Goal: Task Accomplishment & Management: Complete application form

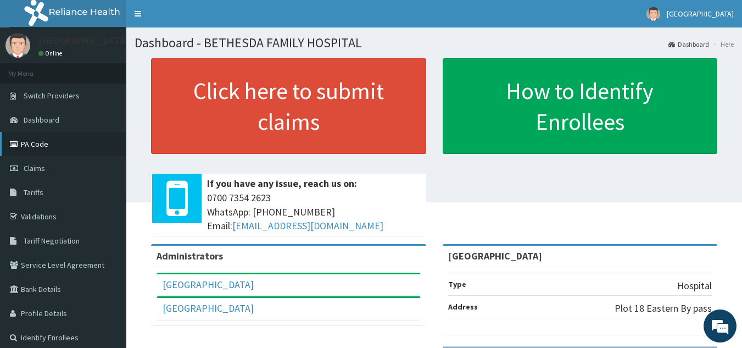
click at [47, 142] on link "PA Code" at bounding box center [63, 144] width 126 height 24
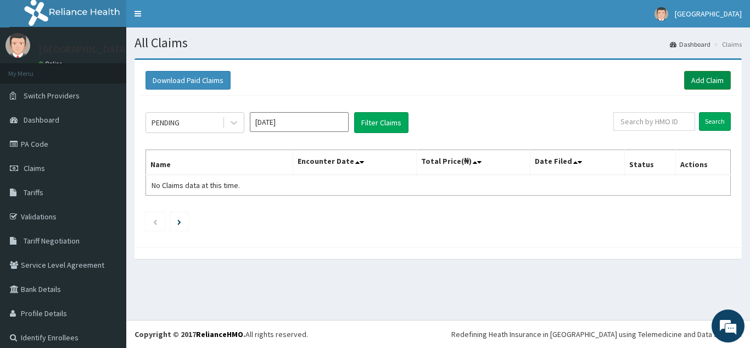
click at [701, 79] on link "Add Claim" at bounding box center [707, 80] width 47 height 19
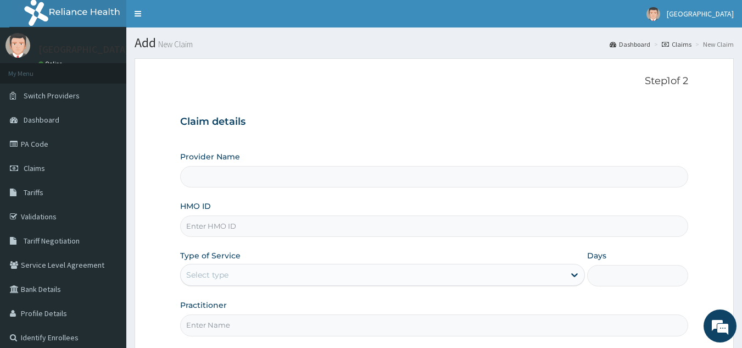
type input "[GEOGRAPHIC_DATA]"
click at [231, 226] on input "HMO ID" at bounding box center [434, 225] width 509 height 21
type input "NLM/10026/B"
click at [219, 270] on div "Select type" at bounding box center [207, 274] width 42 height 11
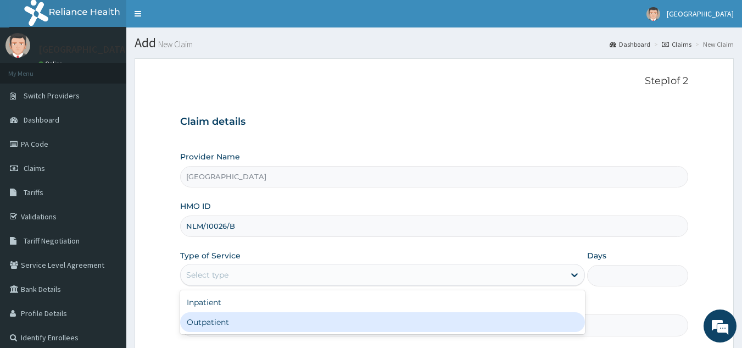
click at [214, 323] on div "Outpatient" at bounding box center [382, 322] width 405 height 20
type input "1"
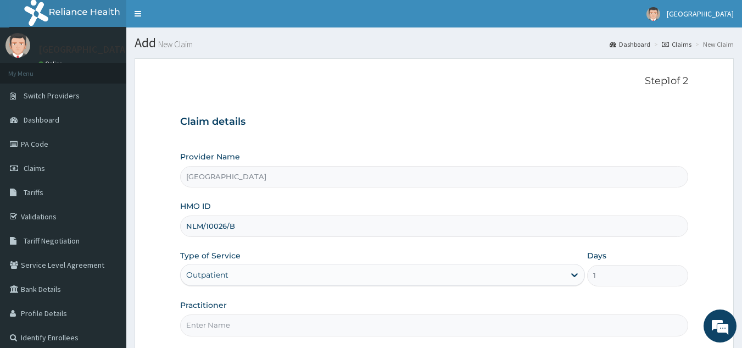
click at [446, 337] on form "Step 1 of 2 Claim details Provider Name BETHESDA FAMILY HOSPITAL HMO ID NLM/100…" at bounding box center [434, 236] width 599 height 357
click at [439, 327] on input "Practitioner" at bounding box center [434, 324] width 509 height 21
click at [219, 326] on input "DR PAUL DIENYE" at bounding box center [434, 324] width 509 height 21
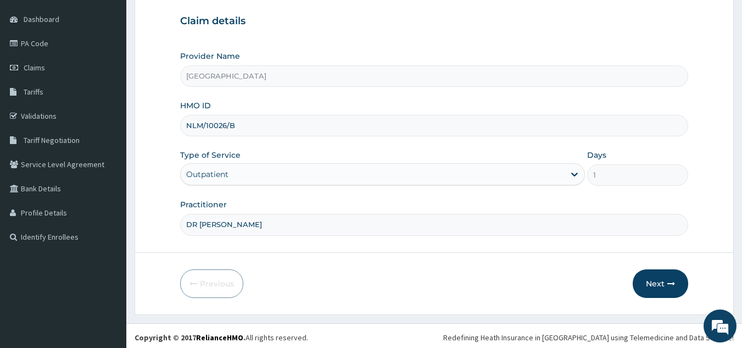
scroll to position [104, 0]
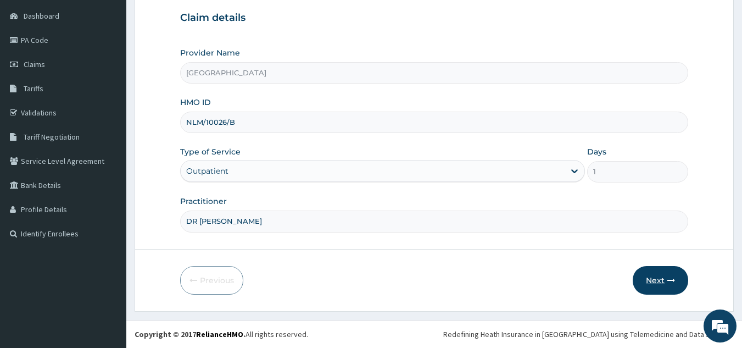
type input "DR DIENYE"
click at [665, 282] on button "Next" at bounding box center [660, 280] width 55 height 29
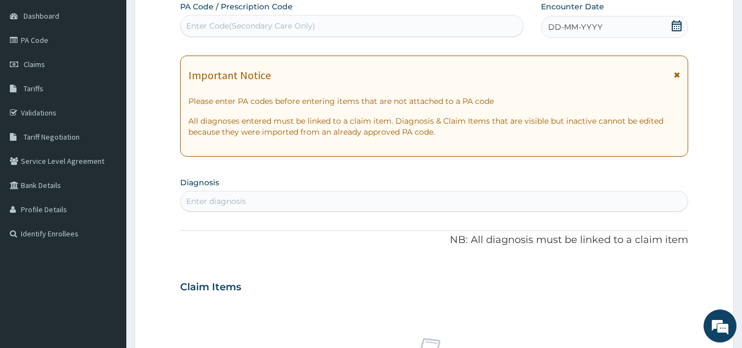
click at [213, 21] on div "Enter Code(Secondary Care Only)" at bounding box center [250, 25] width 129 height 11
paste input "PA/7225D3"
type input "PA/7225D3"
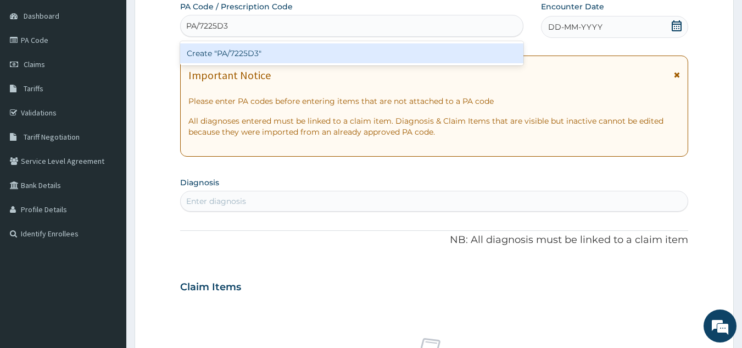
click at [222, 54] on div "Create "PA/7225D3"" at bounding box center [352, 53] width 344 height 20
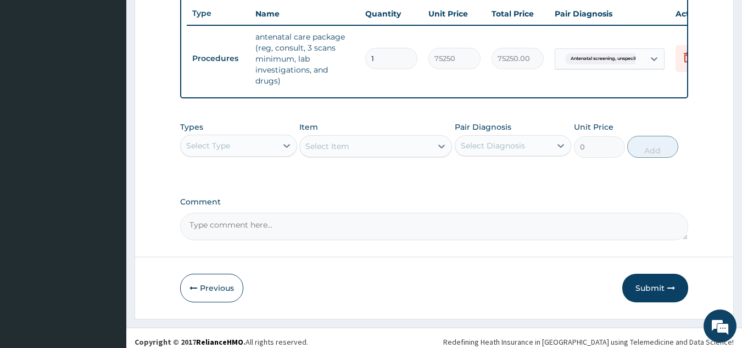
scroll to position [428, 0]
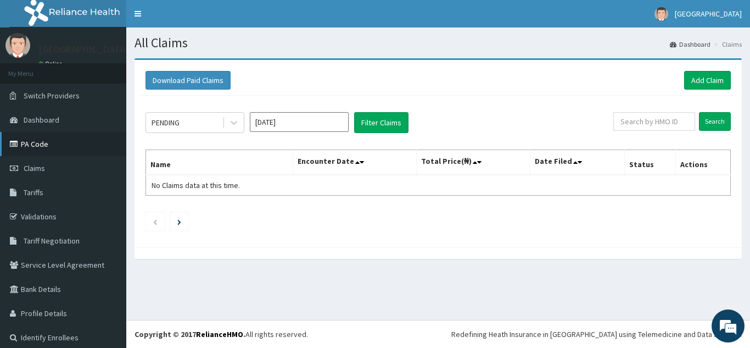
click at [39, 146] on link "PA Code" at bounding box center [63, 144] width 126 height 24
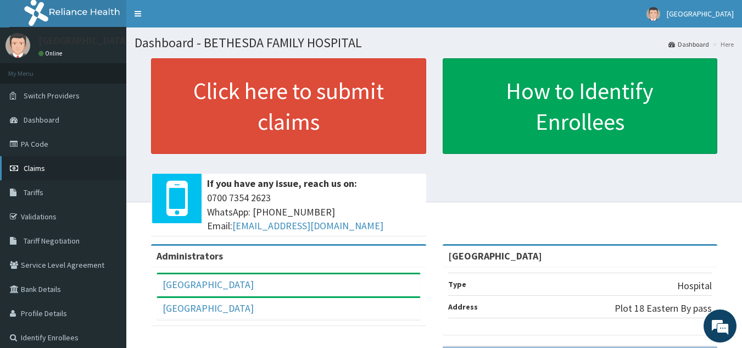
click at [49, 165] on link "Claims" at bounding box center [63, 168] width 126 height 24
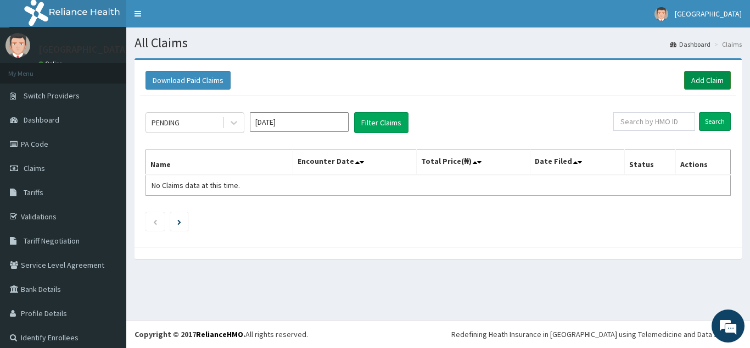
click at [706, 82] on link "Add Claim" at bounding box center [707, 80] width 47 height 19
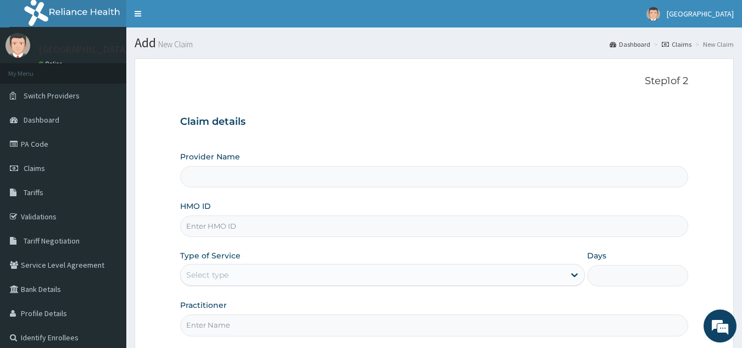
click at [225, 222] on input "HMO ID" at bounding box center [434, 225] width 509 height 21
type input "[GEOGRAPHIC_DATA]"
type input "NLM/10026/B"
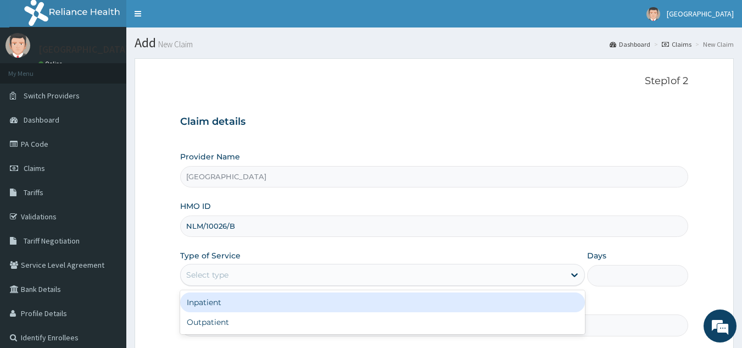
click at [234, 274] on div "Select type" at bounding box center [373, 275] width 384 height 18
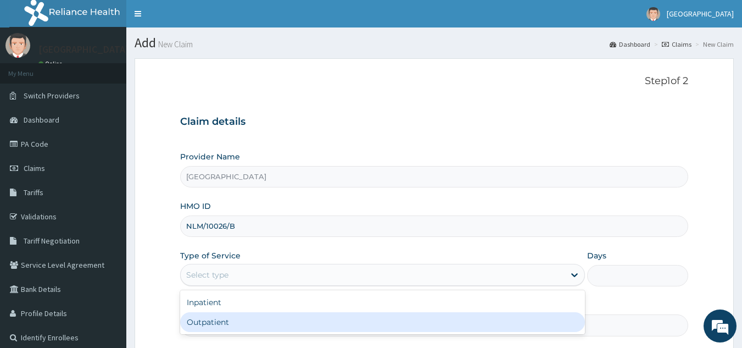
click at [224, 319] on div "Outpatient" at bounding box center [382, 322] width 405 height 20
type input "1"
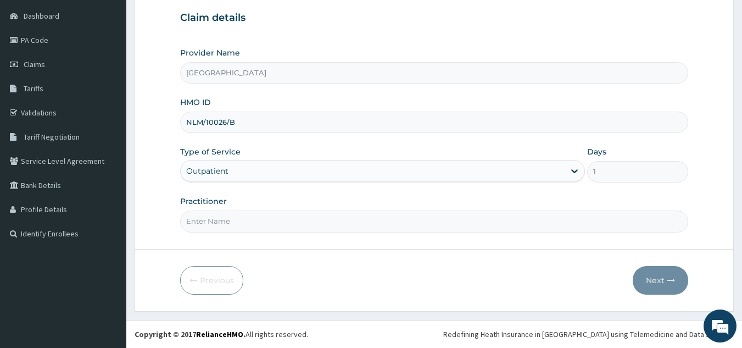
click at [243, 227] on input "Practitioner" at bounding box center [434, 220] width 509 height 21
type input "DR PAUL DIENYE"
click at [654, 278] on button "Next" at bounding box center [660, 280] width 55 height 29
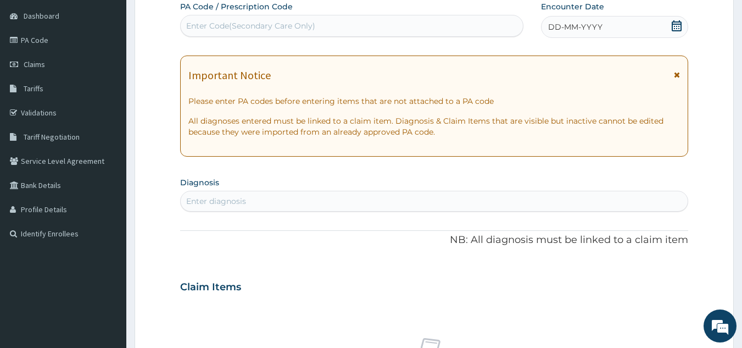
click at [247, 20] on div "Enter Code(Secondary Care Only)" at bounding box center [250, 25] width 129 height 11
paste input "PA/7225D3"
type input "PA/7225D3"
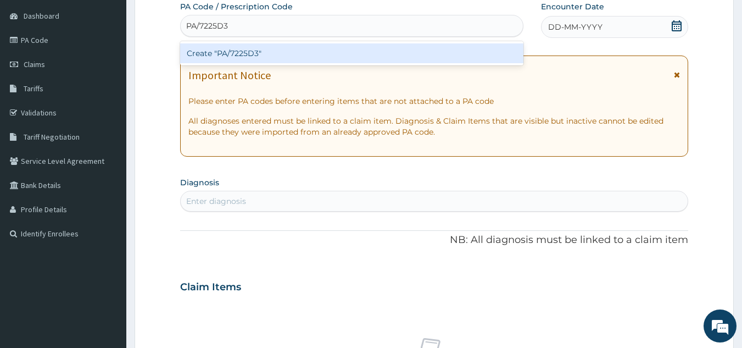
click at [240, 52] on div "Create "PA/7225D3"" at bounding box center [352, 53] width 344 height 20
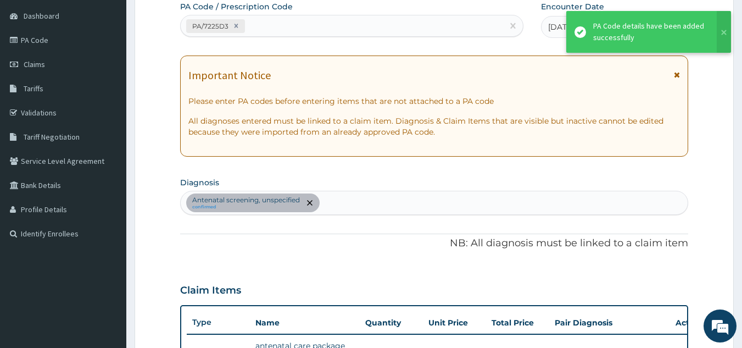
scroll to position [297, 0]
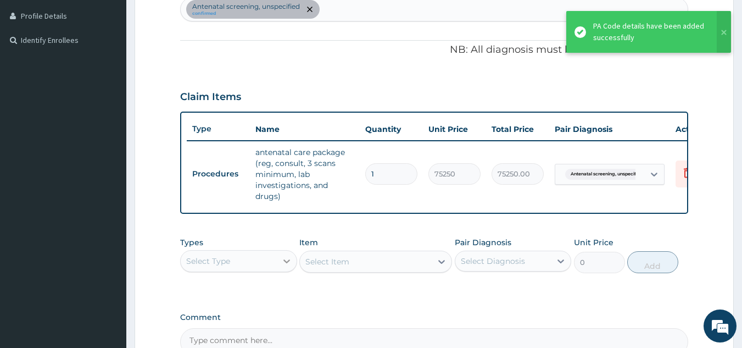
click at [286, 266] on icon at bounding box center [286, 260] width 11 height 11
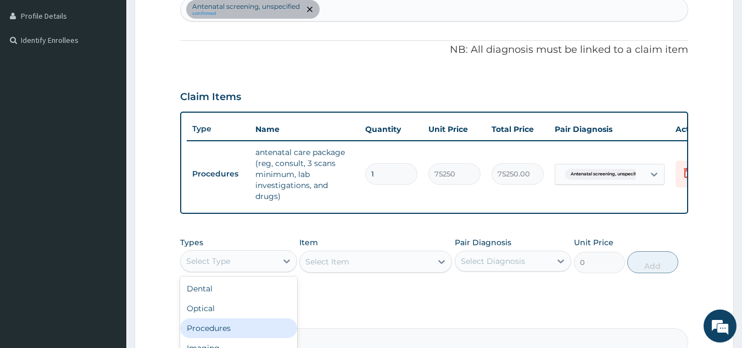
click at [253, 338] on div "Procedures" at bounding box center [238, 328] width 117 height 20
click at [399, 266] on div "Select Item" at bounding box center [375, 261] width 153 height 22
click at [405, 267] on div "Select Item" at bounding box center [375, 261] width 153 height 22
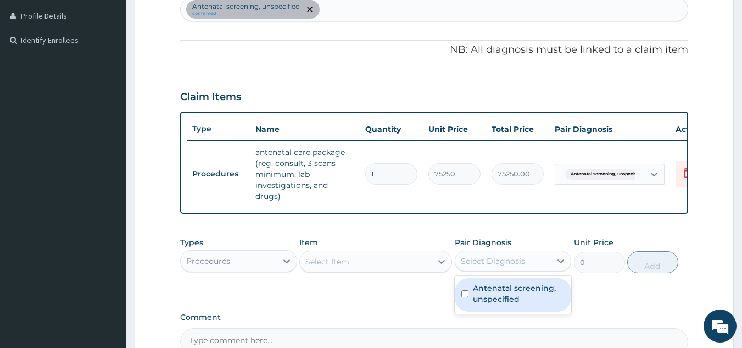
click at [500, 266] on div "Select Diagnosis" at bounding box center [493, 260] width 64 height 11
click at [506, 301] on label "Antenatal screening, unspecified" at bounding box center [519, 293] width 92 height 22
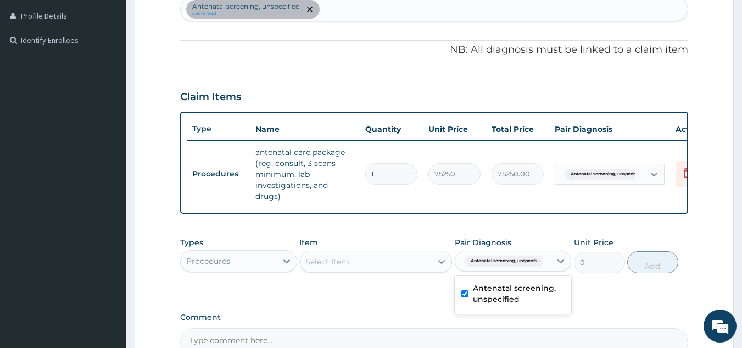
click at [503, 304] on label "Antenatal screening, unspecified" at bounding box center [519, 293] width 92 height 22
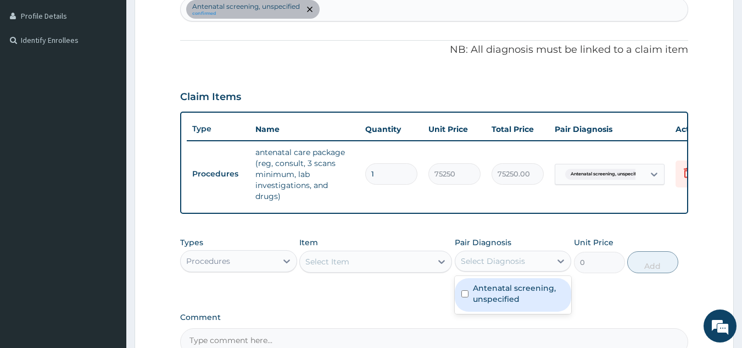
click at [481, 300] on label "Antenatal screening, unspecified" at bounding box center [519, 293] width 92 height 22
checkbox input "true"
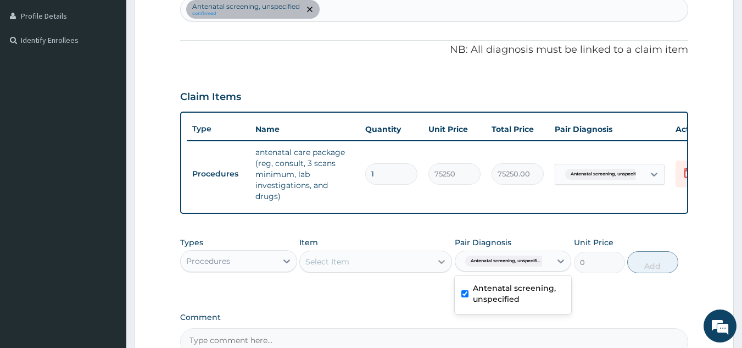
click at [443, 264] on icon at bounding box center [441, 262] width 7 height 4
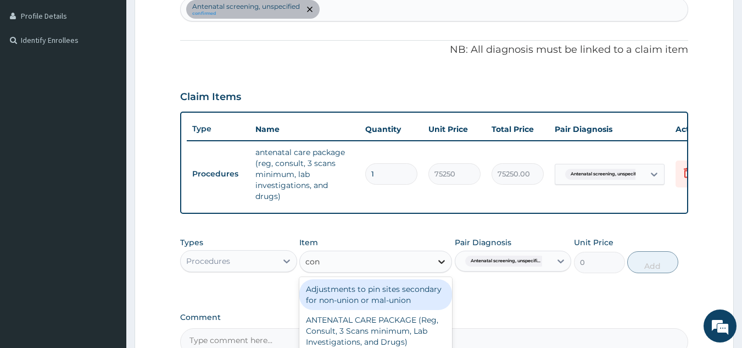
type input "cons"
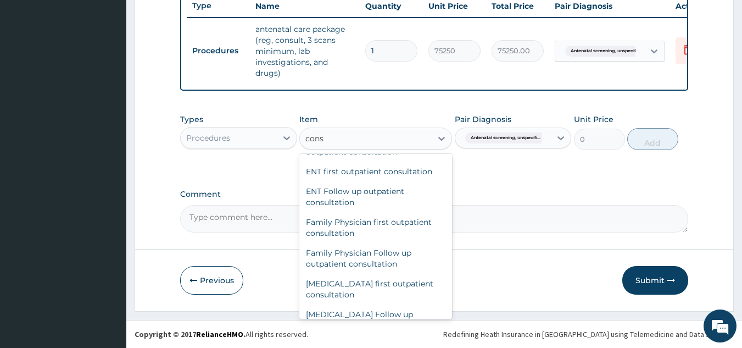
scroll to position [549, 0]
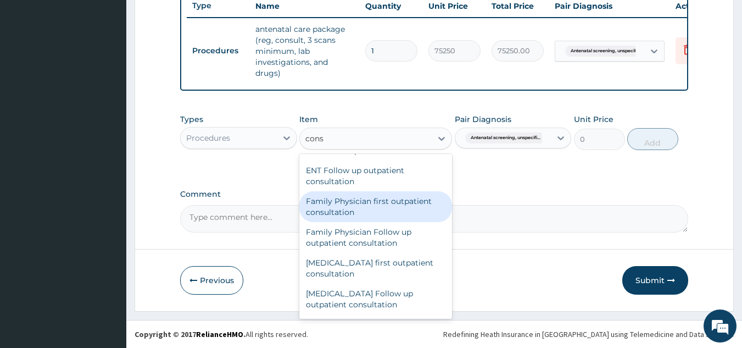
click at [386, 220] on div "Family Physician first outpatient consultation" at bounding box center [375, 206] width 153 height 31
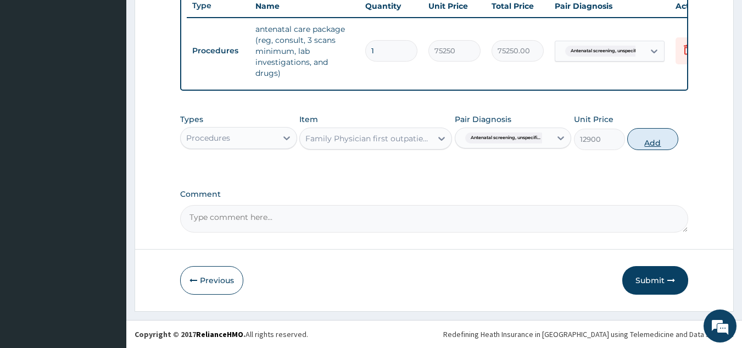
click at [649, 141] on button "Add" at bounding box center [652, 139] width 51 height 22
type input "0"
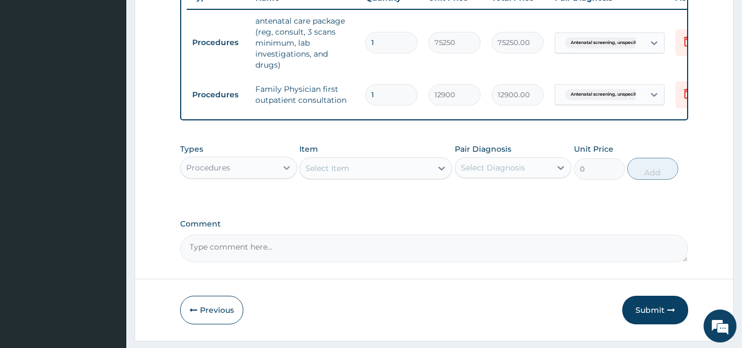
click at [287, 173] on icon at bounding box center [286, 167] width 11 height 11
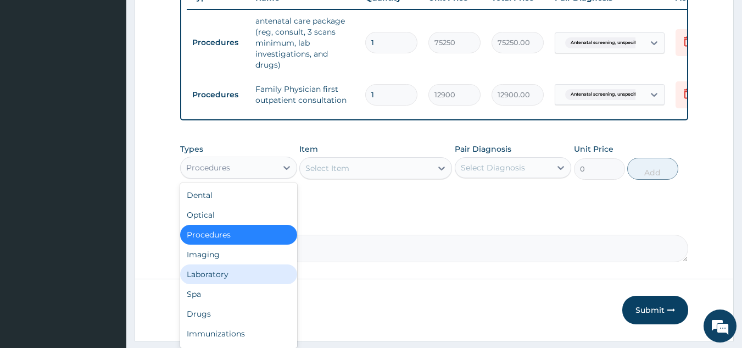
click at [247, 281] on div "Laboratory" at bounding box center [238, 274] width 117 height 20
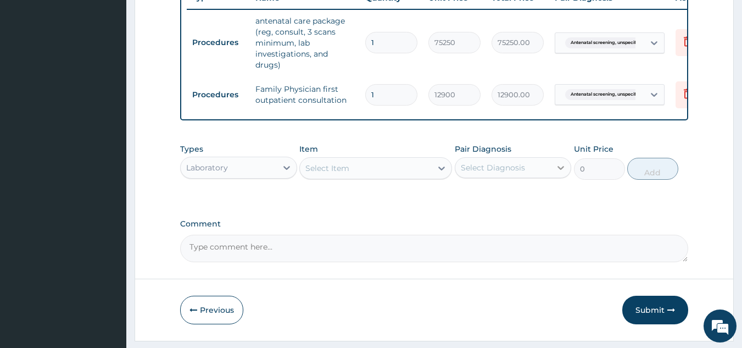
click at [560, 170] on icon at bounding box center [561, 168] width 7 height 4
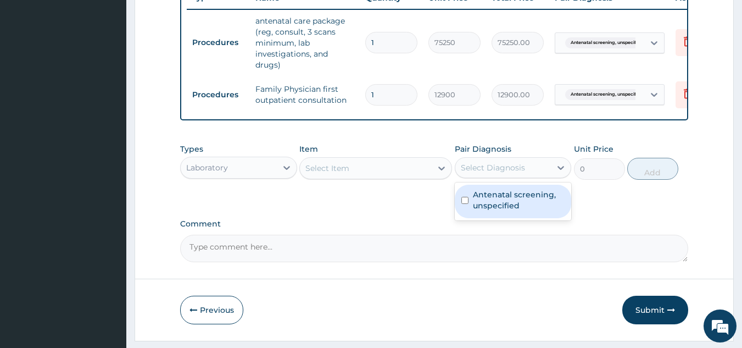
click at [533, 203] on label "Antenatal screening, unspecified" at bounding box center [519, 200] width 92 height 22
checkbox input "true"
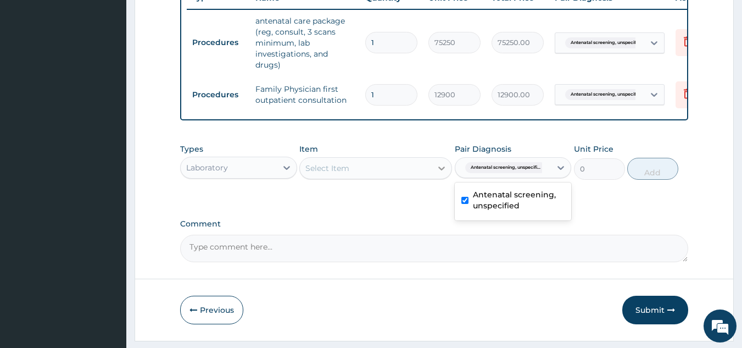
click at [438, 174] on icon at bounding box center [441, 168] width 11 height 11
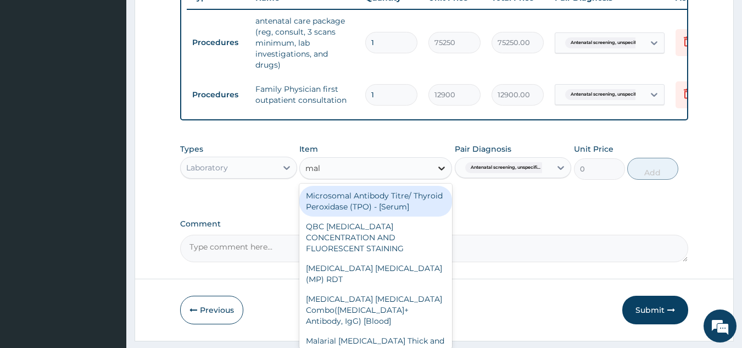
type input "mala"
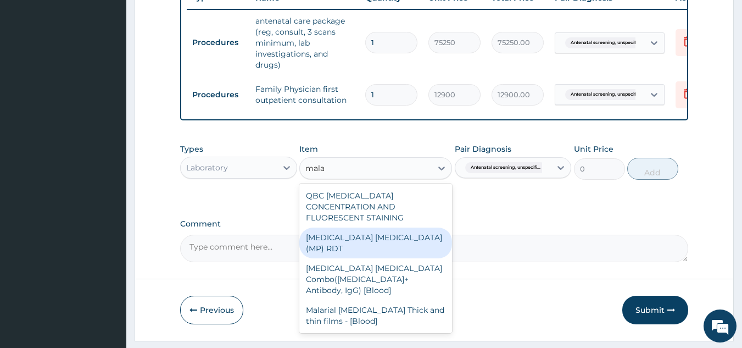
click at [408, 237] on div "MALARIA PARASITE (MP) RDT" at bounding box center [375, 242] width 153 height 31
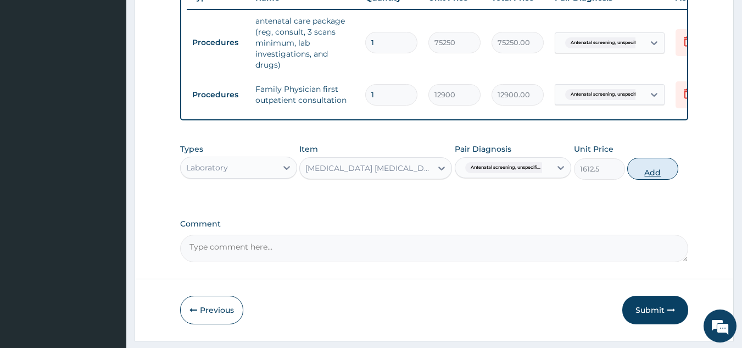
click at [660, 180] on button "Add" at bounding box center [652, 169] width 51 height 22
type input "0"
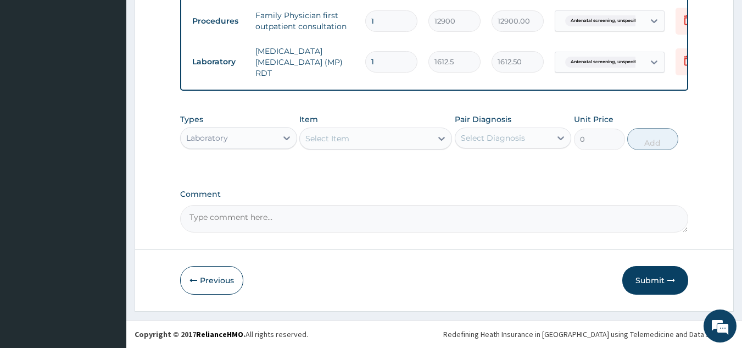
scroll to position [504, 0]
click at [248, 220] on textarea "Comment" at bounding box center [434, 218] width 509 height 27
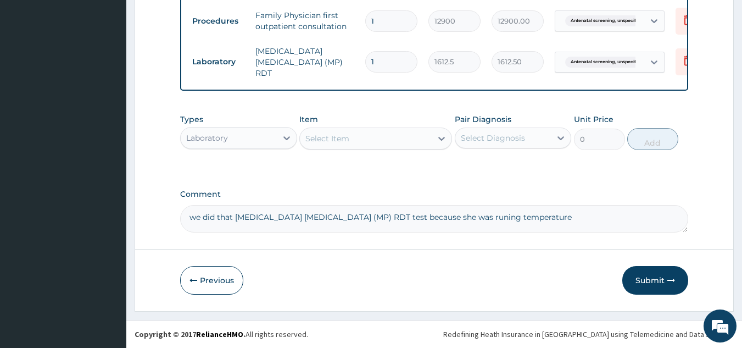
click at [433, 217] on textarea "we did that malaria parasite (MP) RDT test because she was runing temperature" at bounding box center [434, 218] width 509 height 27
click at [507, 214] on textarea "we did that malaria parasite (MP) RDT test because she was ruining temperature" at bounding box center [434, 218] width 509 height 27
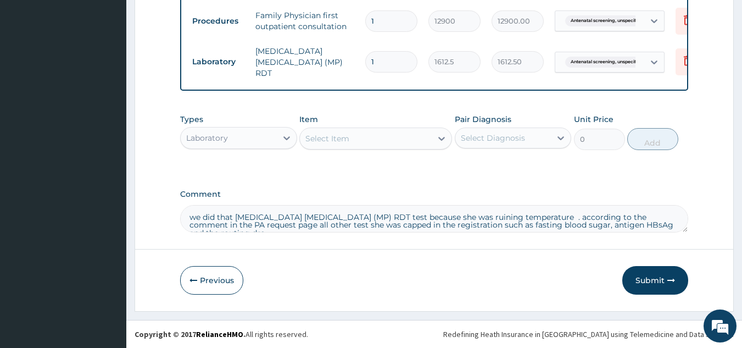
scroll to position [7, 0]
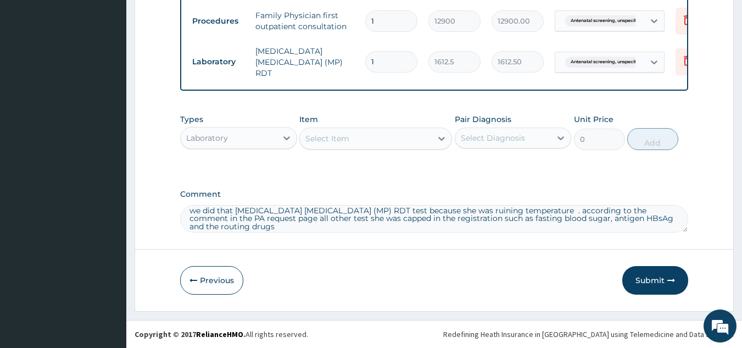
click at [508, 211] on textarea "we did that malaria parasite (MP) RDT test because she was ruining temperature …" at bounding box center [434, 218] width 509 height 27
click at [335, 218] on textarea "we did that malaria parasite (MP) RDT test because she was ruining temperature …" at bounding box center [434, 218] width 509 height 27
type textarea "we did that malaria parasite (MP) RDT test because she was ruining temperature …"
click at [653, 279] on button "Submit" at bounding box center [655, 280] width 66 height 29
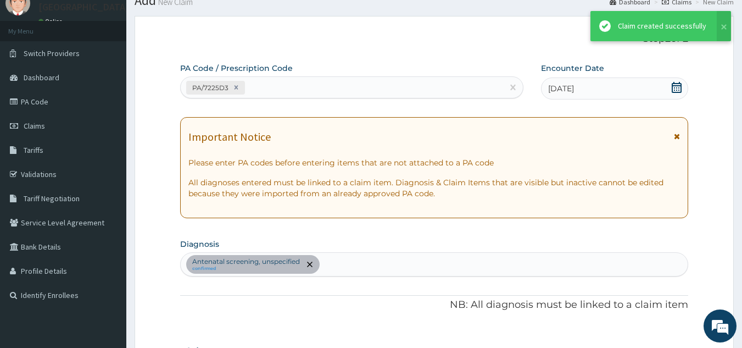
scroll to position [504, 0]
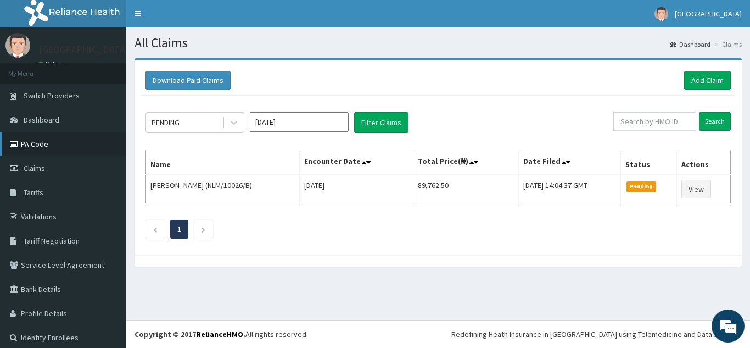
click at [43, 149] on link "PA Code" at bounding box center [63, 144] width 126 height 24
click at [691, 79] on link "Add Claim" at bounding box center [707, 80] width 47 height 19
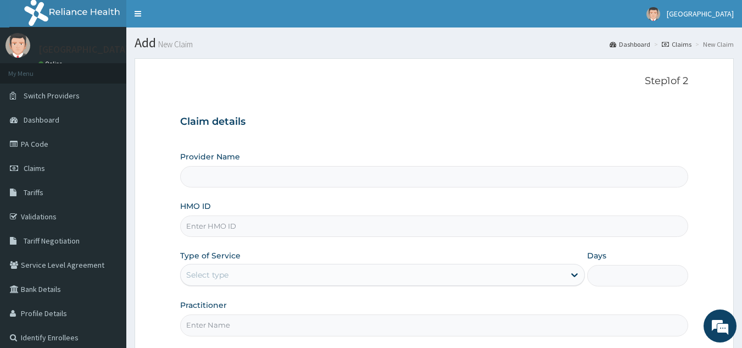
click at [228, 222] on input "HMO ID" at bounding box center [434, 225] width 509 height 21
type input "[GEOGRAPHIC_DATA]"
type input "NLM/10026/B"
click at [256, 272] on div "Select type" at bounding box center [373, 275] width 384 height 18
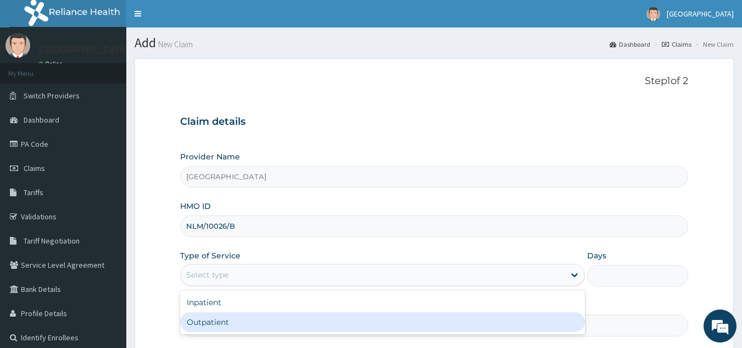
click at [233, 325] on div "Outpatient" at bounding box center [382, 322] width 405 height 20
type input "1"
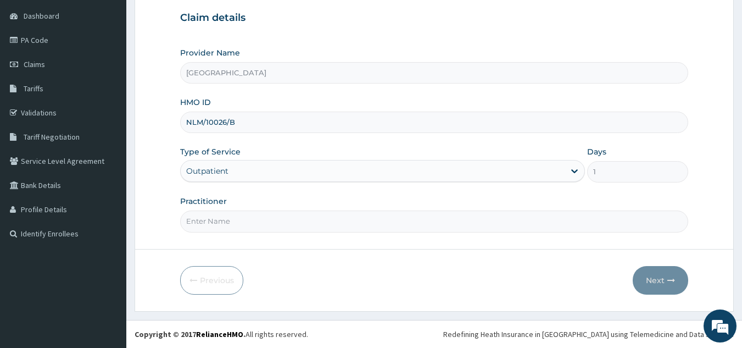
click at [237, 220] on input "Practitioner" at bounding box center [434, 220] width 509 height 21
type input "DR PAUL DIENYE"
click at [654, 276] on button "Next" at bounding box center [660, 280] width 55 height 29
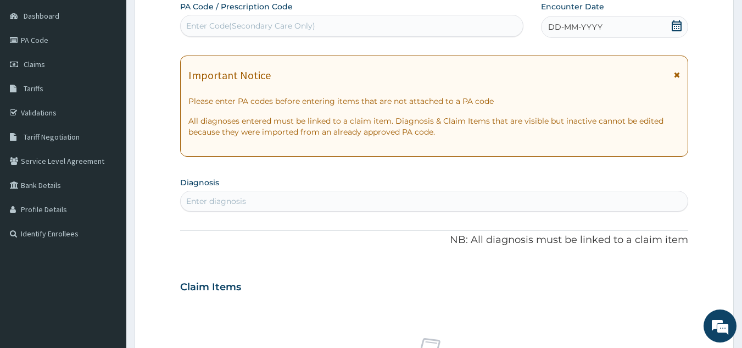
click at [244, 21] on div "Enter Code(Secondary Care Only)" at bounding box center [250, 25] width 129 height 11
paste input "PA/E73062"
type input "PA/E73062"
click at [231, 25] on div "Enter Code(Secondary Care Only)" at bounding box center [352, 26] width 343 height 18
paste input "PA/E73062"
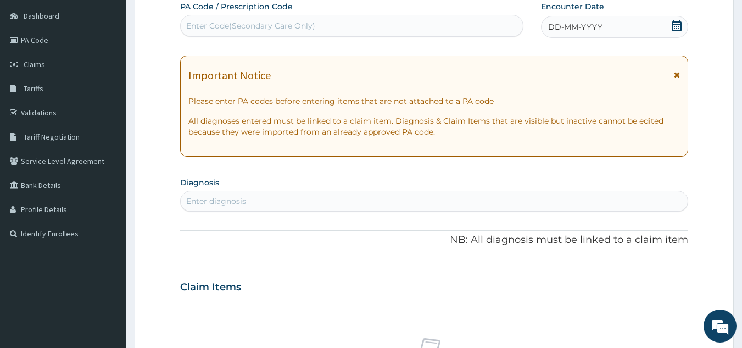
type input "PA/E73062"
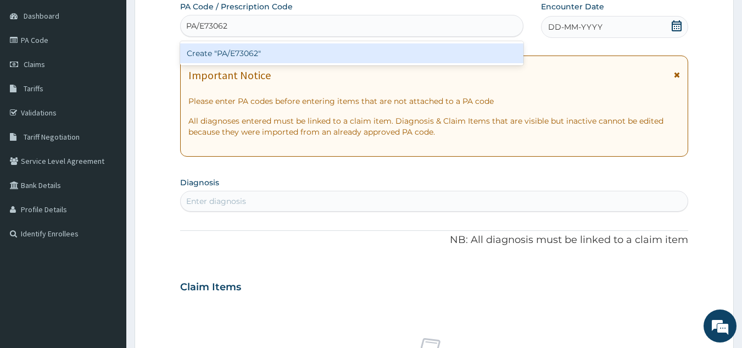
click at [240, 55] on div "Create "PA/E73062"" at bounding box center [352, 53] width 344 height 20
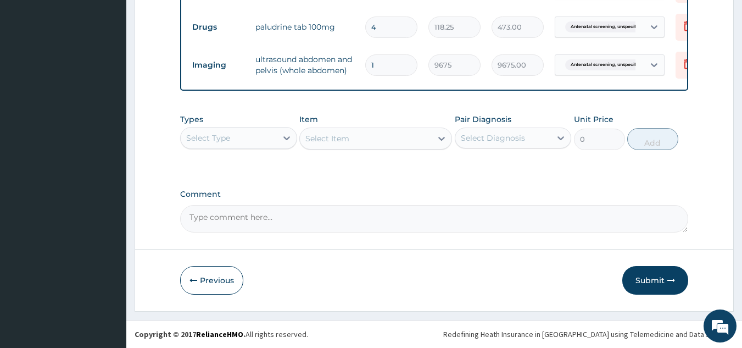
scroll to position [514, 0]
click at [650, 278] on button "Submit" at bounding box center [655, 280] width 66 height 29
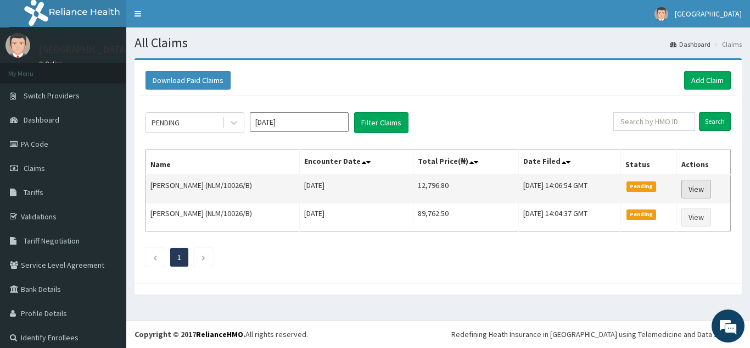
click at [693, 188] on link "View" at bounding box center [697, 189] width 30 height 19
